Goal: Transaction & Acquisition: Download file/media

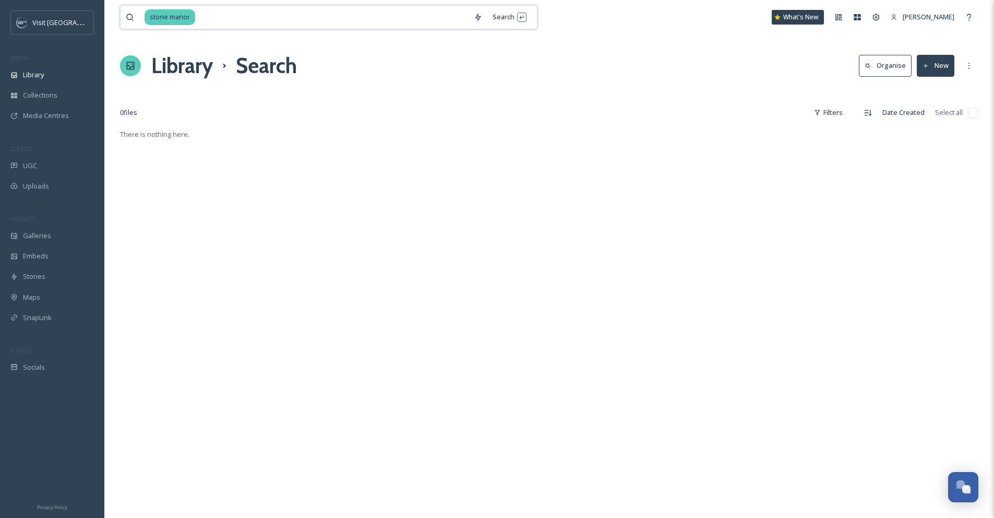
click at [201, 17] on input at bounding box center [332, 17] width 272 height 23
drag, startPoint x: 201, startPoint y: 16, endPoint x: 125, endPoint y: 4, distance: 76.7
click at [127, 5] on div "stone manor Search" at bounding box center [328, 17] width 417 height 24
type input "s"
type input "theater"
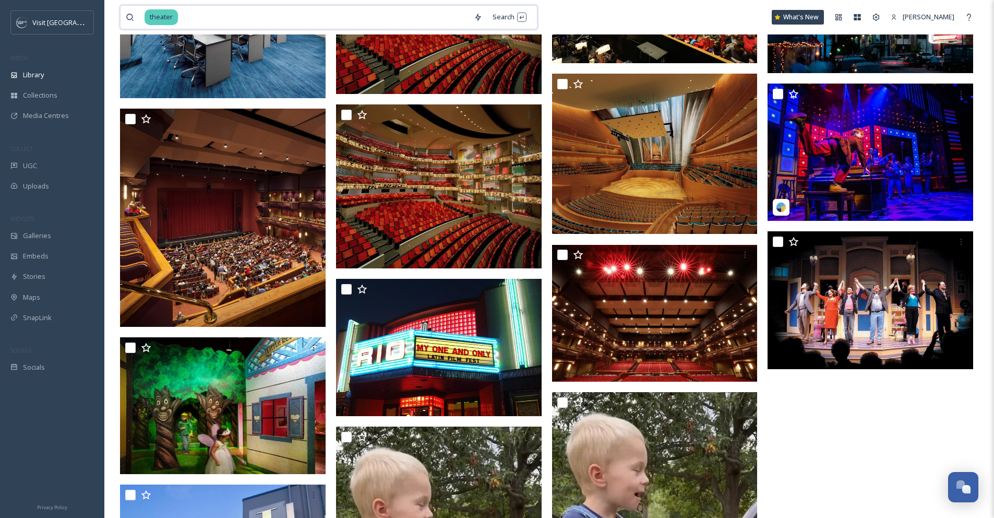
scroll to position [975, 0]
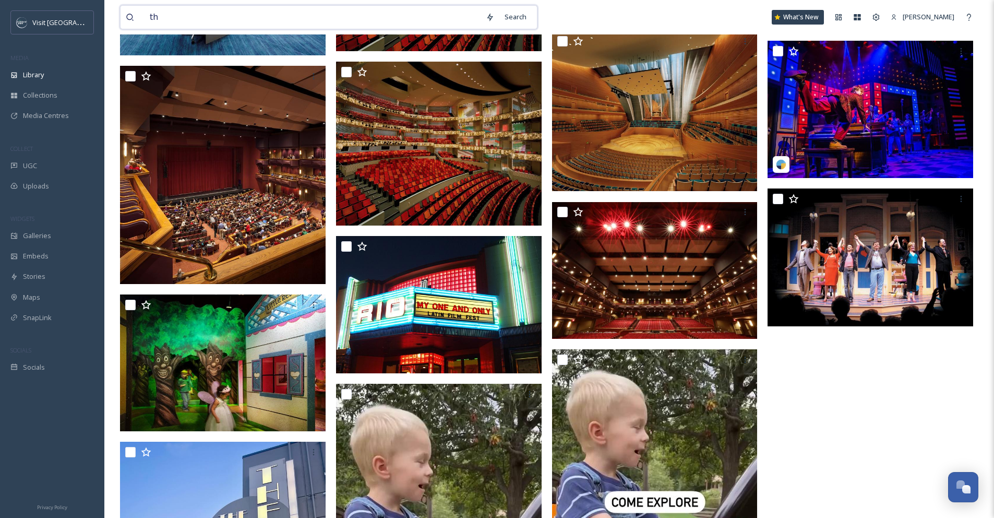
type input "t"
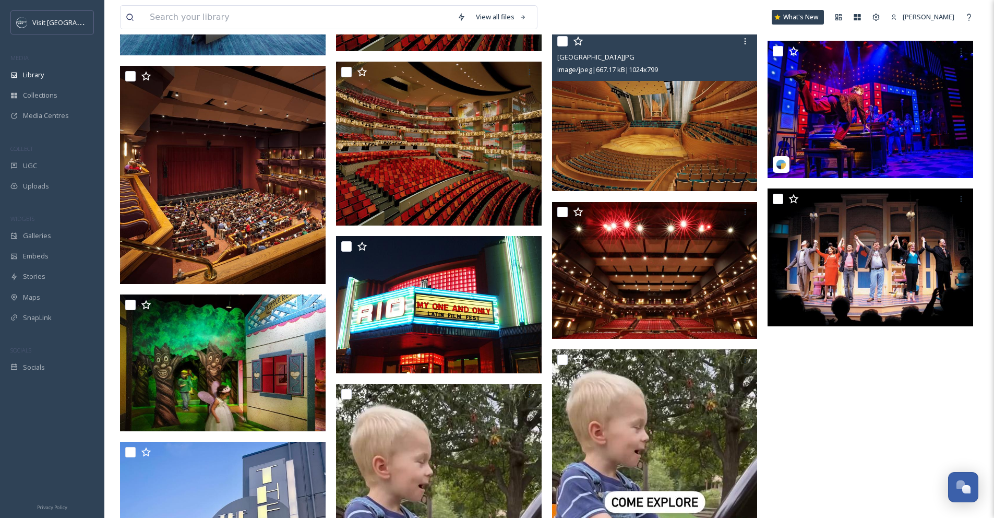
click at [716, 129] on img at bounding box center [655, 111] width 206 height 160
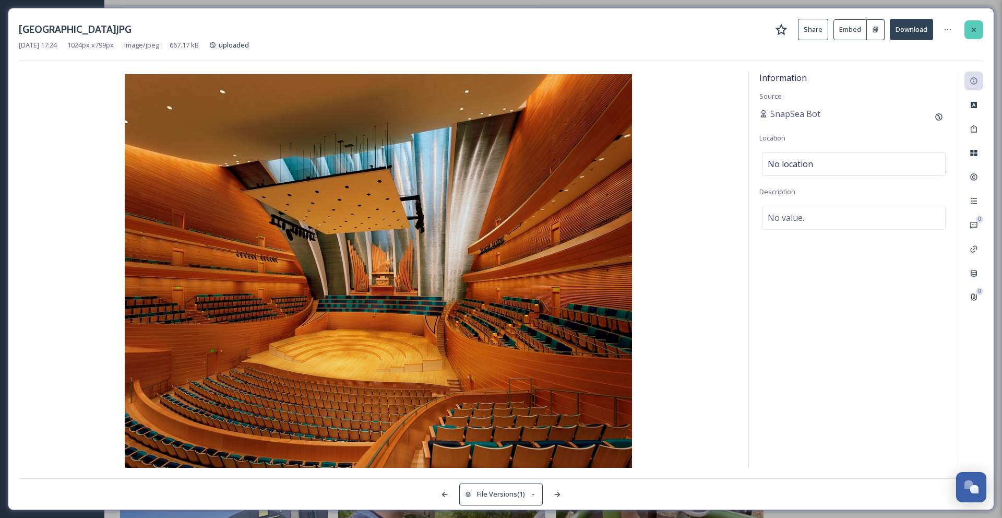
click at [964, 25] on div at bounding box center [973, 29] width 19 height 19
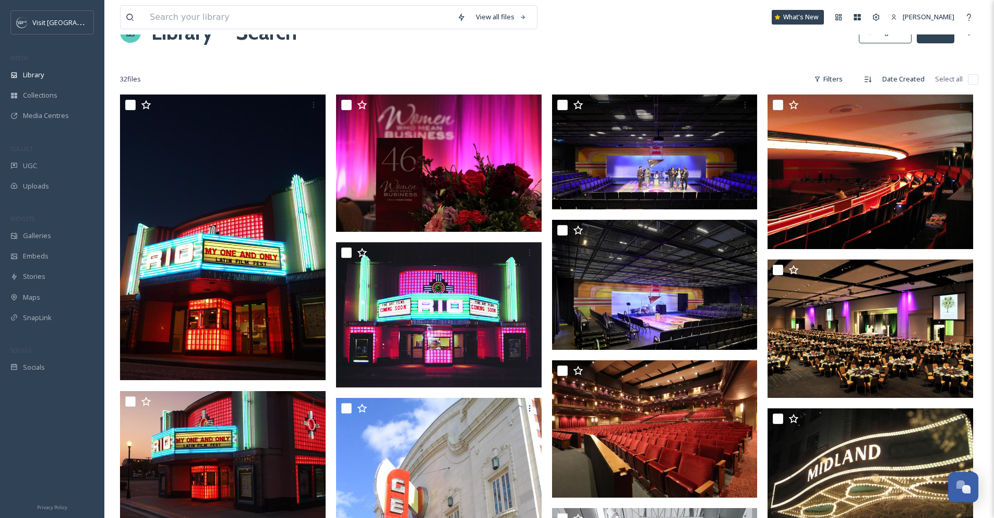
scroll to position [36, 0]
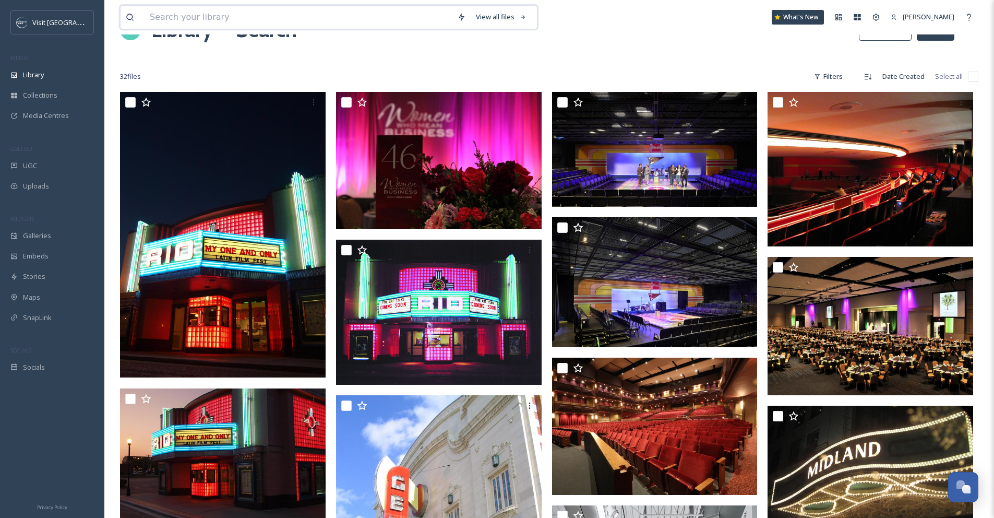
click at [298, 21] on input at bounding box center [298, 17] width 307 height 23
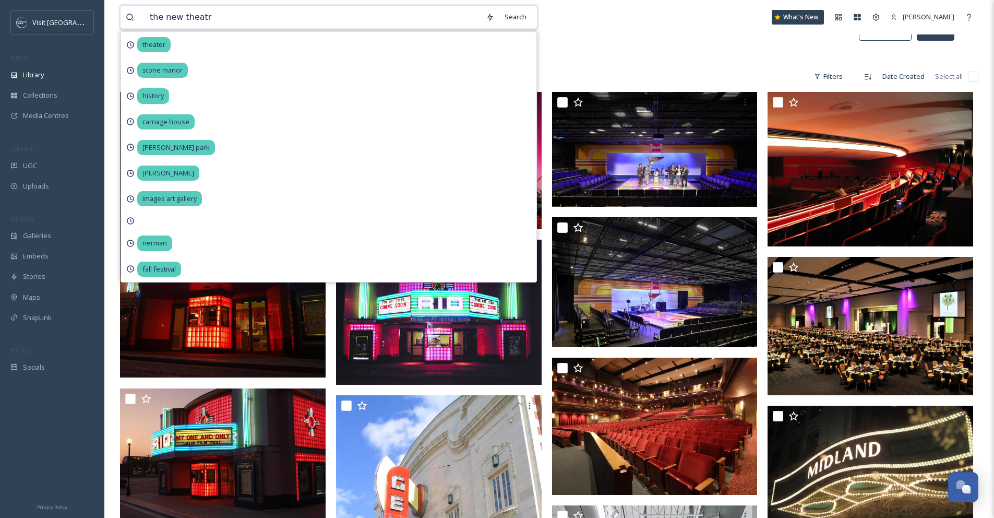
type input "the new theatre"
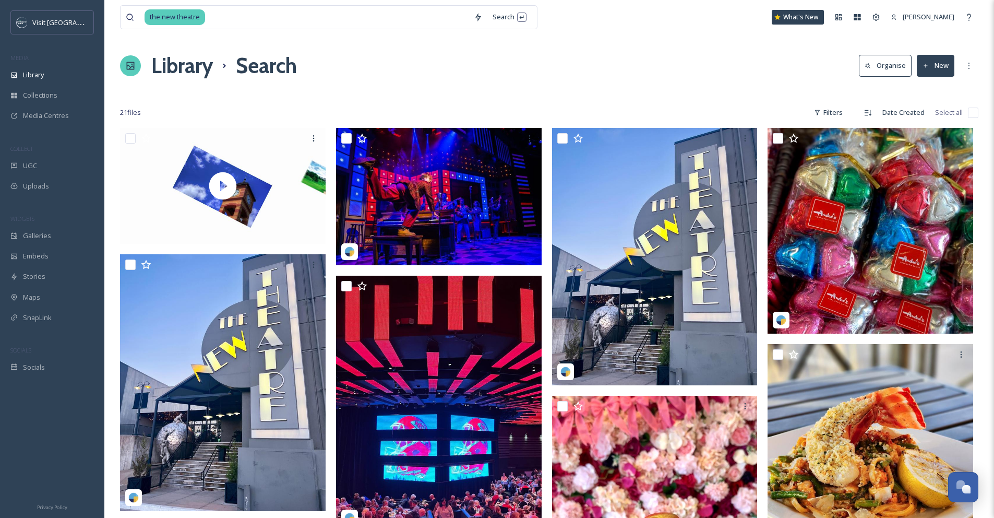
click at [682, 52] on div "Library Search Organise New" at bounding box center [549, 65] width 858 height 31
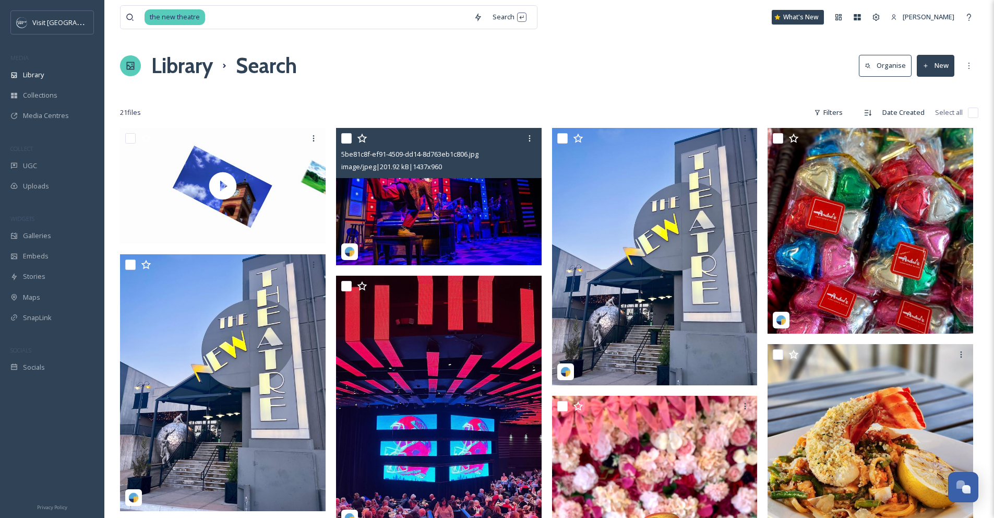
click at [450, 202] on img at bounding box center [439, 196] width 206 height 137
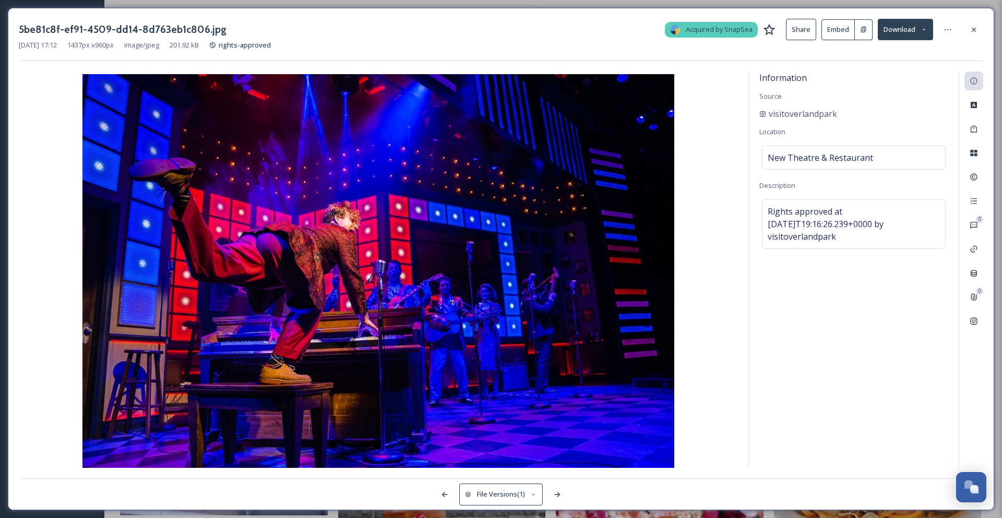
click at [901, 21] on button "Download" at bounding box center [905, 29] width 55 height 21
click at [902, 53] on span "Download Original (1437 x 960)" at bounding box center [878, 54] width 95 height 10
click at [870, 17] on div "5be81c8f-ef91-4509-dd14-8d763eb1c806.jpg Acquired by SnapSea Share Embed Downlo…" at bounding box center [501, 259] width 986 height 502
